Goal: Complete application form

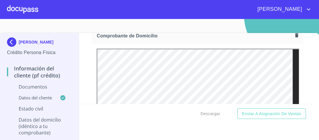
scroll to position [303, 0]
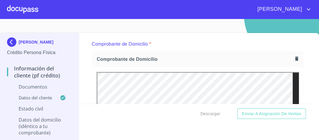
click at [295, 58] on icon "button" at bounding box center [296, 58] width 3 height 4
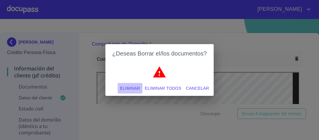
click at [135, 87] on span "Eliminar" at bounding box center [130, 88] width 20 height 7
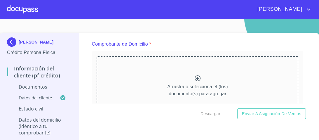
click at [195, 78] on icon at bounding box center [197, 78] width 7 height 7
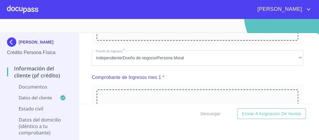
scroll to position [420, 0]
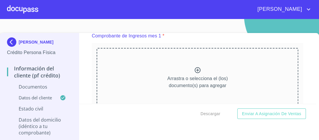
click at [194, 69] on icon at bounding box center [197, 70] width 6 height 6
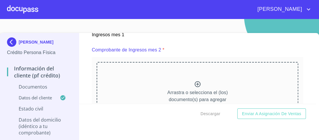
scroll to position [662, 0]
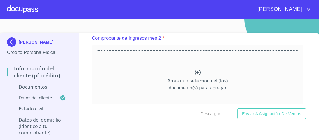
click at [194, 72] on icon at bounding box center [197, 72] width 7 height 7
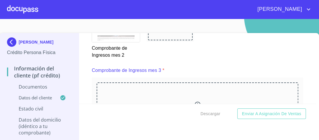
scroll to position [883, 0]
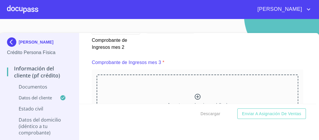
click at [194, 94] on icon at bounding box center [197, 97] width 6 height 6
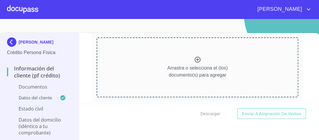
scroll to position [323, 0]
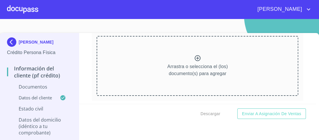
click at [194, 59] on icon at bounding box center [197, 58] width 7 height 7
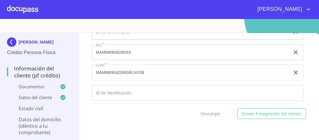
scroll to position [1932, 0]
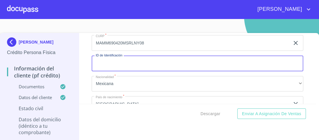
click at [113, 57] on input "Documento de identificación.   *" at bounding box center [197, 63] width 211 height 16
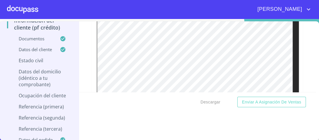
scroll to position [43, 0]
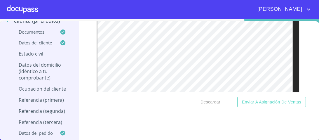
click at [307, 73] on div "Información del cliente (PF crédito) Documentos Documento de identificación.   …" at bounding box center [197, 56] width 237 height 71
click at [302, 45] on div "Información del cliente (PF crédito) Documentos Documento de identificación.   …" at bounding box center [197, 56] width 237 height 71
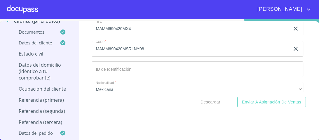
scroll to position [1920, 0]
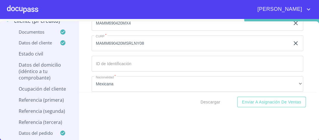
click at [105, 58] on input "Documento de identificación.   *" at bounding box center [197, 64] width 211 height 16
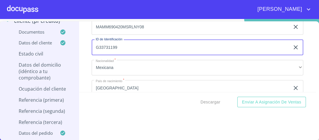
scroll to position [1944, 0]
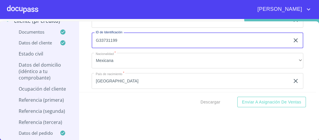
type input "G33731199"
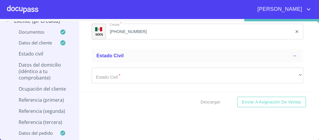
scroll to position [2060, 0]
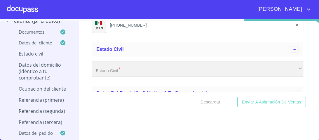
click at [108, 66] on div "​" at bounding box center [197, 69] width 211 height 16
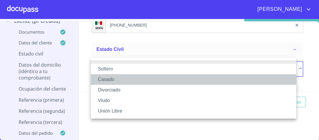
click at [109, 80] on li "Casado" at bounding box center [193, 79] width 205 height 10
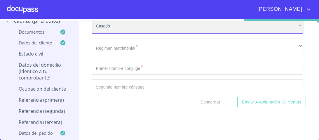
scroll to position [2107, 0]
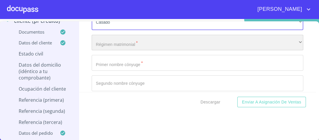
click at [130, 40] on div "​" at bounding box center [197, 43] width 211 height 16
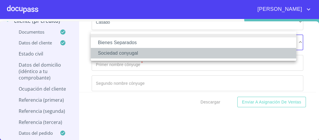
click at [122, 54] on li "Sociedad conyugal" at bounding box center [193, 53] width 205 height 10
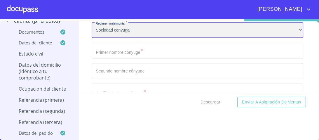
scroll to position [2130, 0]
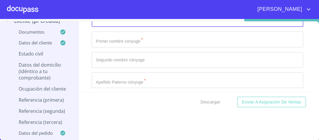
click at [111, 38] on input "Documento de identificación.   *" at bounding box center [197, 39] width 211 height 16
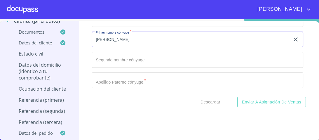
type input "[PERSON_NAME]"
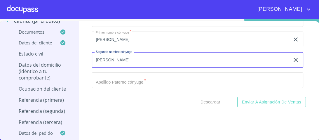
type input "[PERSON_NAME]"
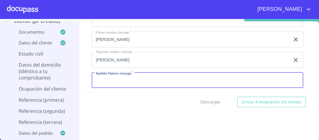
click at [117, 77] on input "Documento de identificación.   *" at bounding box center [197, 80] width 211 height 16
type input "[PERSON_NAME]"
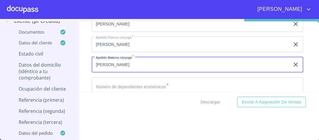
scroll to position [2189, 0]
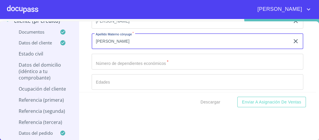
type input "[PERSON_NAME]"
click at [112, 59] on input "Documento de identificación.   *" at bounding box center [197, 62] width 211 height 16
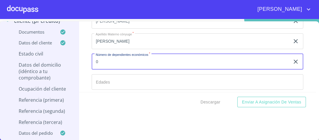
type input "0"
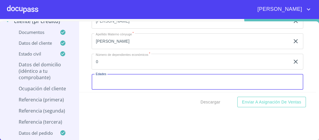
click at [102, 79] on input "Documento de identificación.   *" at bounding box center [197, 82] width 211 height 16
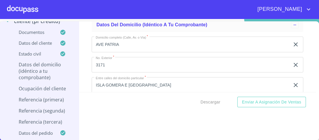
scroll to position [2259, 0]
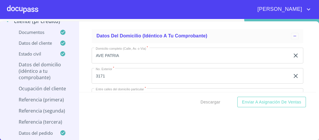
type input "0"
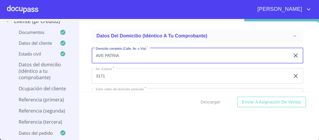
drag, startPoint x: 121, startPoint y: 52, endPoint x: 83, endPoint y: 52, distance: 38.5
click at [83, 52] on div "Información del cliente (PF crédito) Documentos Documento de identificación.   …" at bounding box center [197, 56] width 237 height 71
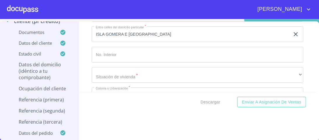
scroll to position [2329, 0]
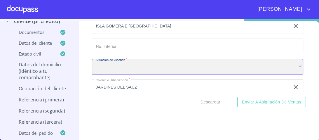
click at [107, 64] on div "​" at bounding box center [197, 67] width 211 height 16
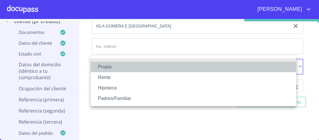
click at [106, 68] on li "Propia" at bounding box center [193, 67] width 205 height 10
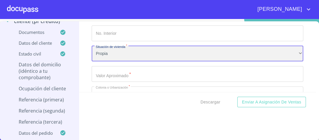
scroll to position [2353, 0]
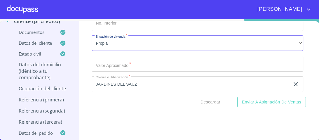
click at [109, 60] on input "Documento de identificación.   *" at bounding box center [197, 64] width 211 height 16
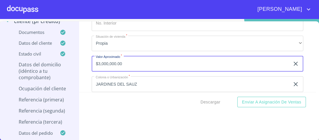
type input "$3,000,000.00"
click at [117, 92] on div "Descargar Enviar a Asignación de Ventas" at bounding box center [197, 102] width 237 height 20
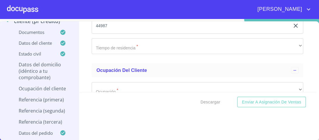
scroll to position [2493, 0]
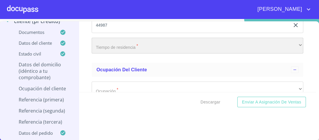
click at [119, 42] on div "​" at bounding box center [197, 46] width 211 height 16
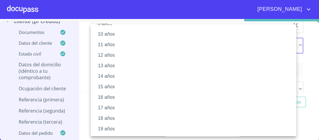
scroll to position [117, 0]
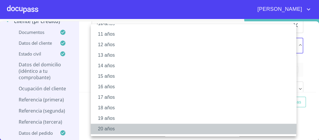
click at [113, 128] on li "20 años" at bounding box center [195, 128] width 209 height 10
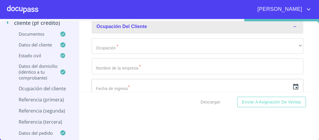
scroll to position [2539, 0]
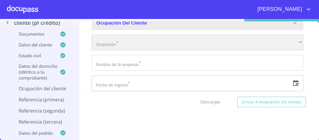
click at [107, 40] on div "​" at bounding box center [197, 43] width 211 height 16
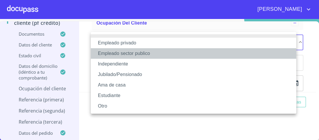
click at [137, 55] on li "Empleado sector publico" at bounding box center [193, 53] width 205 height 10
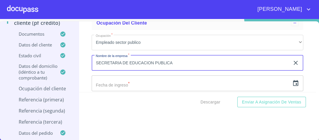
type input "SECRETARIA DE EDUCACION PUBLICA"
click at [127, 82] on input "text" at bounding box center [191, 83] width 198 height 16
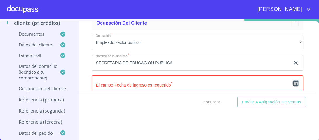
click at [293, 80] on icon "button" at bounding box center [295, 83] width 5 height 6
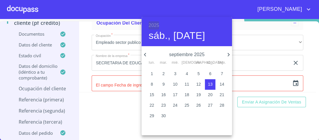
click at [156, 26] on h6 "2025" at bounding box center [153, 25] width 10 height 8
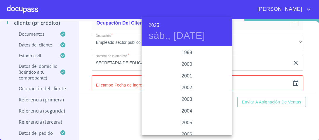
scroll to position [857, 0]
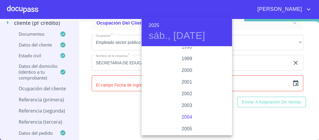
click at [189, 114] on div "2004" at bounding box center [186, 117] width 90 height 12
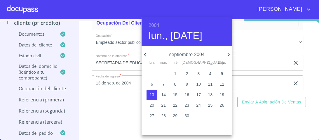
click at [145, 54] on icon "button" at bounding box center [145, 54] width 2 height 3
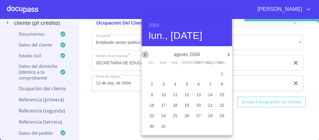
click at [145, 54] on icon "button" at bounding box center [145, 54] width 2 height 3
click at [186, 75] on p "1" at bounding box center [186, 74] width 2 height 6
type input "1 de [DATE]. de 2004"
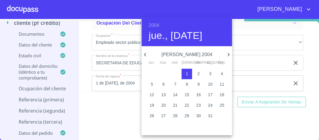
click at [250, 42] on div at bounding box center [159, 70] width 319 height 140
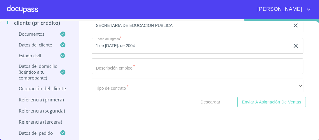
scroll to position [2586, 0]
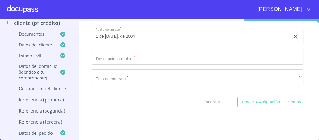
click at [140, 55] on input "Documento de identificación.   *" at bounding box center [197, 57] width 211 height 16
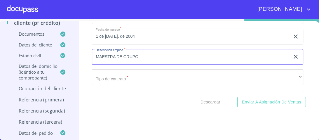
type input "MAESTRA DE GRUPO"
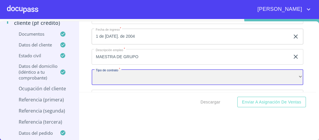
click at [129, 72] on div "​" at bounding box center [197, 77] width 211 height 16
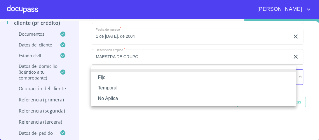
click at [105, 77] on li "Fijo" at bounding box center [193, 77] width 205 height 10
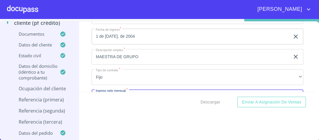
scroll to position [2596, 0]
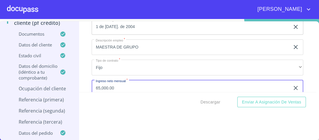
type input "65,000.00"
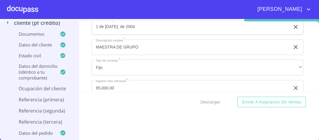
scroll to position [2643, 0]
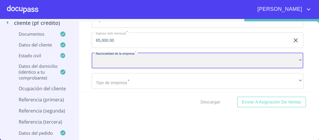
click at [109, 55] on div "​" at bounding box center [197, 60] width 211 height 16
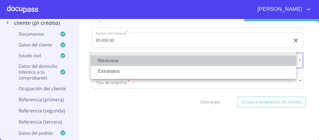
click at [115, 62] on li "Mexicana" at bounding box center [193, 60] width 205 height 10
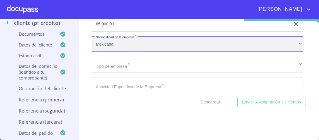
scroll to position [2666, 0]
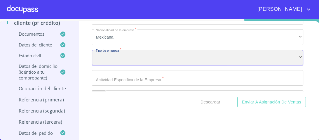
click at [115, 56] on div "​" at bounding box center [197, 58] width 211 height 16
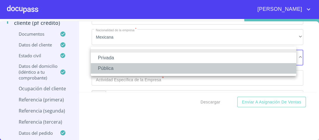
click at [108, 69] on li "Pública" at bounding box center [193, 68] width 205 height 10
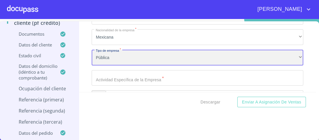
scroll to position [2690, 0]
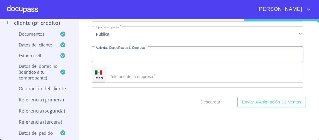
click at [108, 52] on input "Documento de identificación.   *" at bounding box center [197, 55] width 211 height 16
type input "EDUCACION"
click at [119, 73] on div "​" at bounding box center [204, 75] width 197 height 16
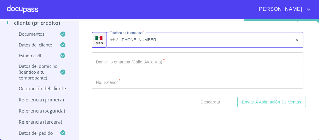
scroll to position [2713, 0]
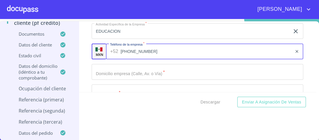
type input "[PHONE_NUMBER]"
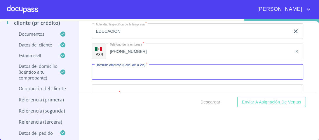
click at [108, 69] on input "Documento de identificación.   *" at bounding box center [197, 72] width 211 height 16
type input "[PERSON_NAME]"
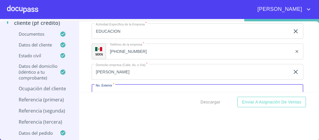
click at [100, 90] on input "Documento de identificación.   *" at bounding box center [197, 92] width 211 height 16
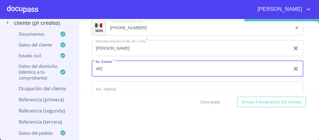
scroll to position [2760, 0]
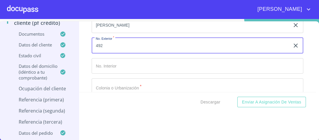
type input "492"
click at [103, 83] on input "Documento de identificación.   *" at bounding box center [197, 86] width 211 height 16
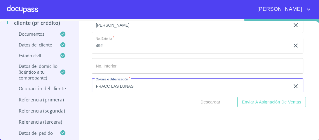
scroll to position [12, 0]
type input "FRACC LAS LUNAS"
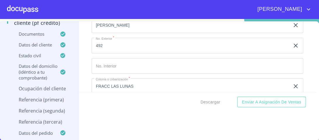
scroll to position [2805, 0]
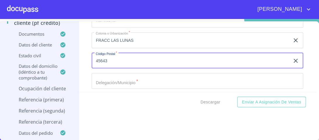
type input "45643"
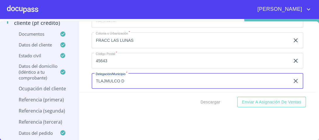
click at [105, 76] on input "TLAJMULCO D" at bounding box center [191, 81] width 198 height 16
click at [129, 77] on input "TLAJOMULCO D" at bounding box center [191, 81] width 198 height 16
type input "TLAJOMULCO DE ZUÑIGA"
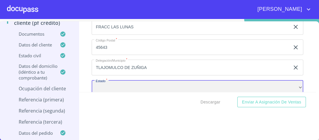
click at [107, 81] on div "​" at bounding box center [197, 88] width 211 height 16
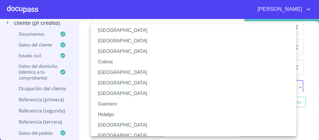
scroll to position [70, 0]
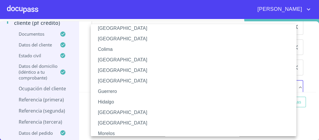
click at [102, 112] on li "[GEOGRAPHIC_DATA]" at bounding box center [195, 112] width 209 height 10
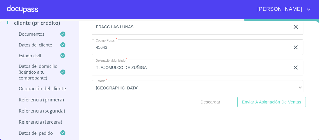
scroll to position [2866, 0]
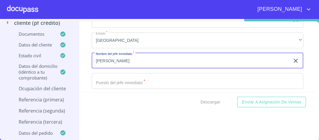
type input "[PERSON_NAME]"
click at [107, 76] on input "Documento de identificación.   *" at bounding box center [197, 81] width 211 height 16
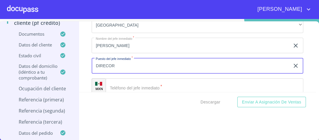
scroll to position [2890, 0]
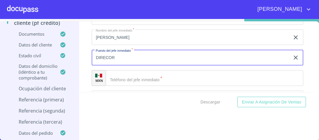
type input "DIRECOR"
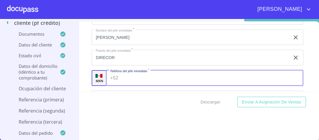
click at [109, 72] on div "+52 ​" at bounding box center [204, 78] width 197 height 16
type input "[PHONE_NUMBER]"
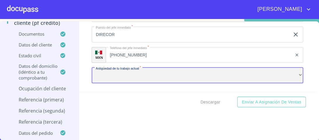
scroll to position [2923, 0]
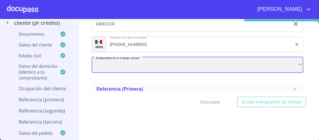
click at [112, 57] on div "​" at bounding box center [197, 65] width 211 height 16
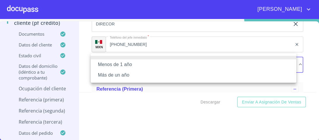
click at [121, 77] on li "Más de un año" at bounding box center [193, 75] width 205 height 10
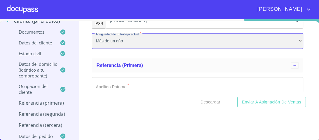
scroll to position [2946, 0]
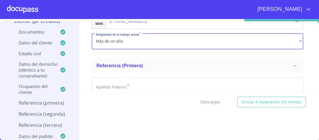
click at [103, 80] on input "Documento de identificación.   *" at bounding box center [197, 85] width 211 height 16
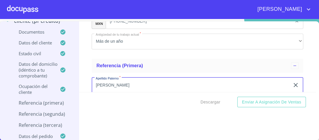
type input "[PERSON_NAME]"
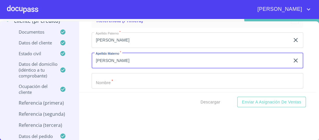
type input "[PERSON_NAME]"
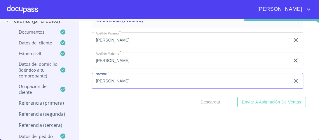
type input "[PERSON_NAME]"
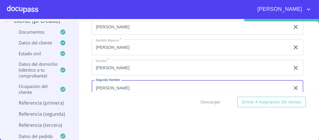
type input "[PERSON_NAME]"
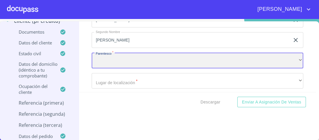
click at [101, 54] on div "​" at bounding box center [197, 60] width 211 height 16
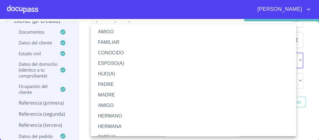
click at [107, 31] on li "AMIGO" at bounding box center [195, 32] width 209 height 10
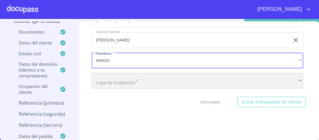
click at [114, 79] on div "​" at bounding box center [197, 81] width 211 height 16
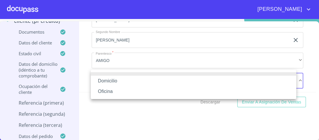
click at [110, 81] on li "Domicilio" at bounding box center [193, 80] width 205 height 10
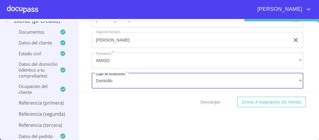
scroll to position [3065, 0]
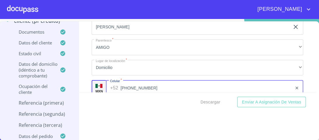
type input "[PHONE_NUMBER]"
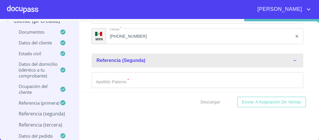
click at [113, 75] on input "Documento de identificación.   *" at bounding box center [197, 80] width 211 height 16
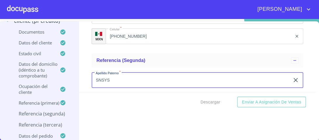
type input "SNSYS"
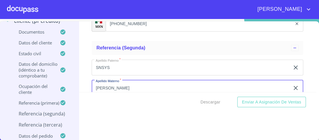
type input "[PERSON_NAME]"
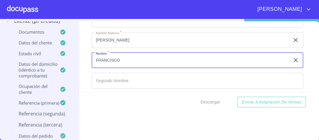
scroll to position [3201, 0]
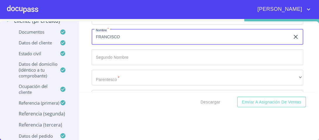
type input "FRANCISCO"
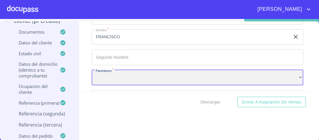
click at [114, 77] on div "​" at bounding box center [197, 78] width 211 height 16
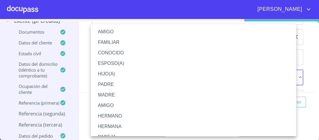
click at [110, 34] on li "AMIGO" at bounding box center [195, 32] width 209 height 10
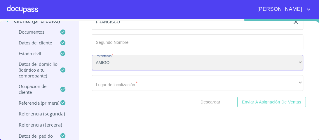
scroll to position [3247, 0]
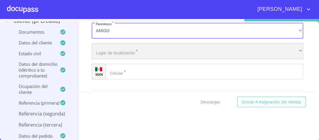
click at [109, 50] on div "​" at bounding box center [197, 51] width 211 height 16
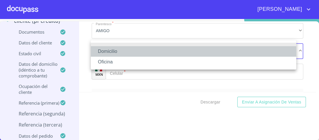
click at [110, 51] on li "Domicilio" at bounding box center [193, 51] width 205 height 10
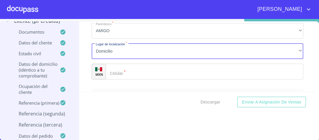
click at [121, 69] on input "Documento de identificación.   *" at bounding box center [204, 72] width 197 height 16
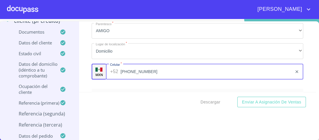
type input "[PHONE_NUMBER]"
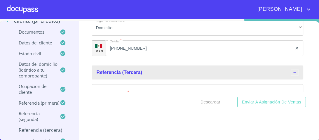
scroll to position [3301, 0]
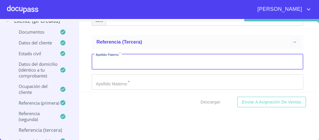
click at [108, 59] on input "Documento de identificación.   *" at bounding box center [197, 62] width 211 height 16
type input "[PERSON_NAME]"
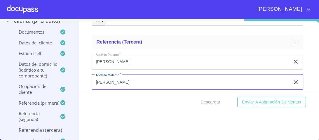
type input "[PERSON_NAME]"
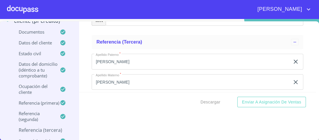
scroll to position [3315, 0]
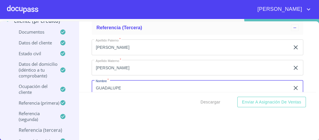
type input "GUADALUPE"
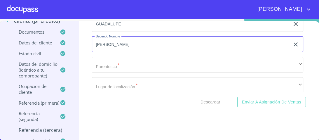
scroll to position [3386, 0]
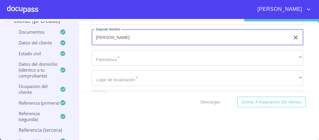
type input "[PERSON_NAME]"
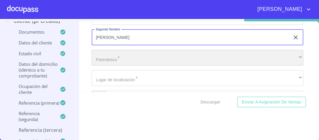
click at [116, 54] on div "​" at bounding box center [197, 58] width 211 height 16
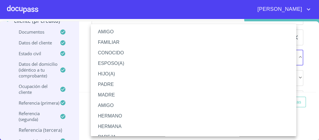
click at [113, 40] on li "FAMILIAR" at bounding box center [195, 42] width 209 height 10
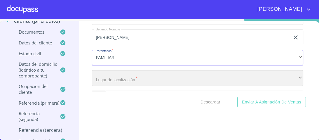
click at [108, 75] on div "​" at bounding box center [197, 78] width 211 height 16
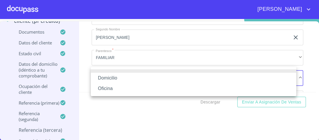
click at [109, 78] on li "Domicilio" at bounding box center [193, 78] width 205 height 10
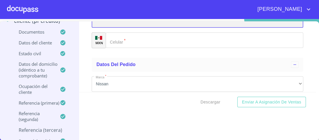
scroll to position [3456, 0]
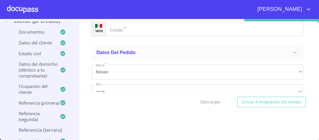
click at [117, 27] on div "​" at bounding box center [204, 28] width 197 height 16
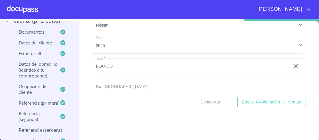
scroll to position [0, 0]
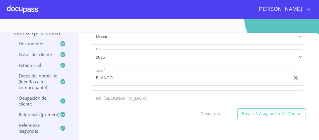
type input "[PHONE_NUMBER]"
click at [215, 70] on input "BLANCO" at bounding box center [191, 78] width 198 height 16
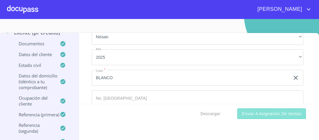
click at [250, 115] on span "Enviar a Asignación de Ventas" at bounding box center [271, 113] width 59 height 7
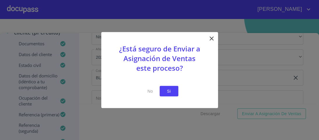
click at [169, 92] on span "Si" at bounding box center [168, 90] width 9 height 7
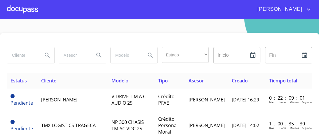
click at [27, 57] on input "search" at bounding box center [22, 55] width 31 height 16
click at [16, 55] on input "search" at bounding box center [22, 55] width 31 height 16
type input "[PERSON_NAME]"
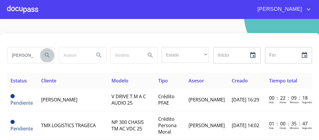
click at [45, 56] on icon "Search" at bounding box center [47, 54] width 5 height 5
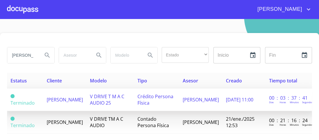
click at [63, 99] on span "[PERSON_NAME]" at bounding box center [65, 99] width 36 height 6
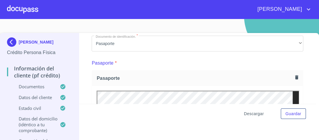
click at [248, 113] on span "Descargar" at bounding box center [254, 113] width 20 height 7
click at [252, 114] on span "Descargar" at bounding box center [254, 113] width 20 height 7
